Goal: Transaction & Acquisition: Purchase product/service

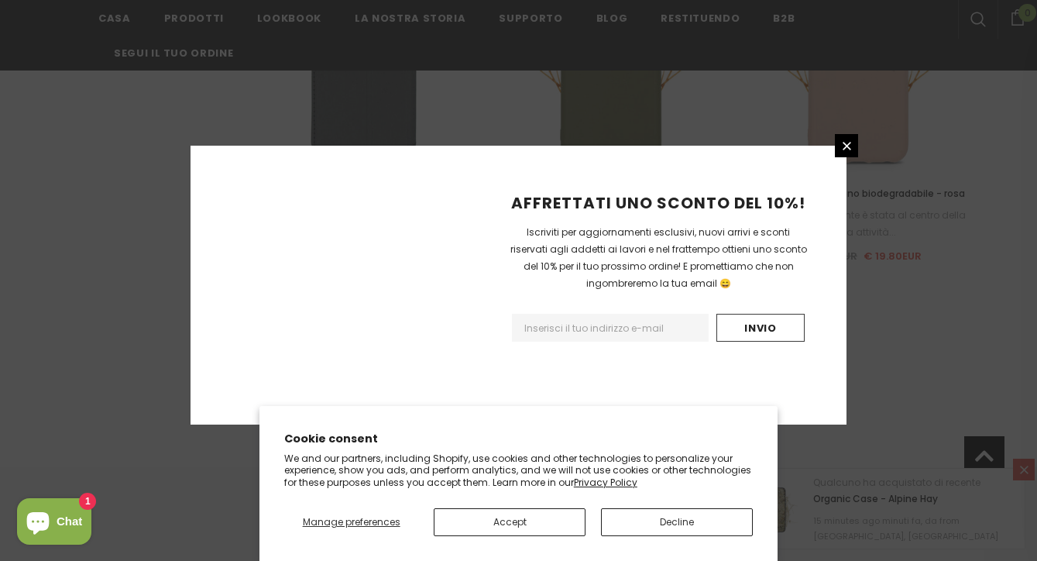
scroll to position [1888, 0]
